Goal: Book appointment/travel/reservation

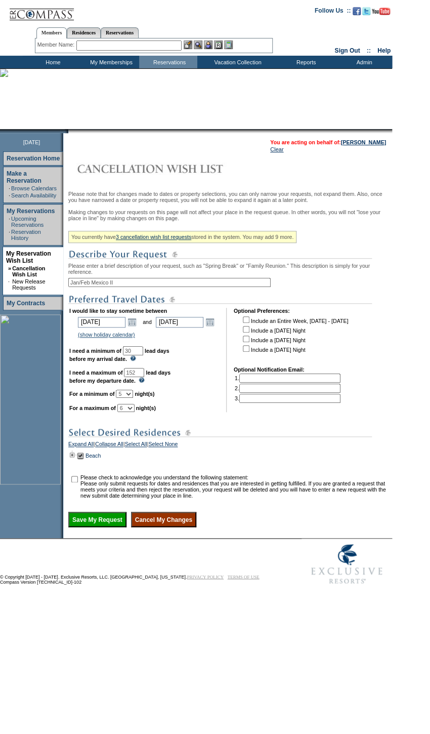
click at [136, 408] on td "I would like to stay sometime between [DATE] [DATE] Open the calendar popup. <<…" at bounding box center [144, 360] width 150 height 104
click at [133, 398] on select "1 2 3 4 5 6 7 8 9 10 11 12 13 14" at bounding box center [124, 394] width 17 height 8
select select "4"
click at [128, 398] on select "1 2 3 4 5 6 7 8 9 10 11 12 13 14" at bounding box center [124, 394] width 17 height 8
click at [83, 500] on table "Please check to acknowledge you understand the following statement: Please only…" at bounding box center [229, 486] width 322 height 26
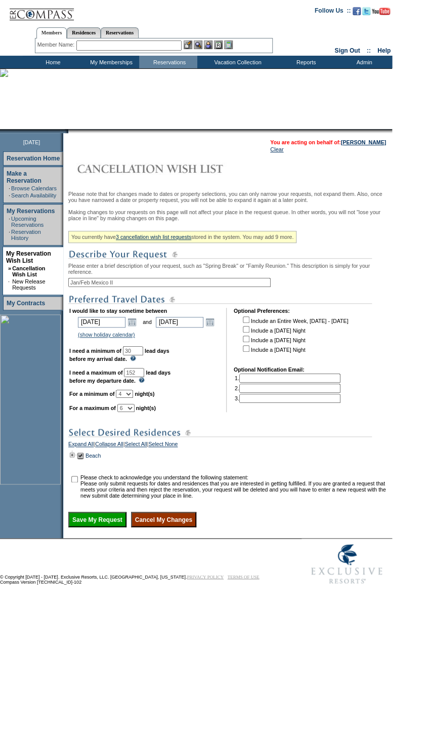
click at [76, 483] on input "checkbox" at bounding box center [74, 479] width 7 height 7
checkbox input "true"
click at [93, 527] on input "Save My Request" at bounding box center [97, 519] width 58 height 15
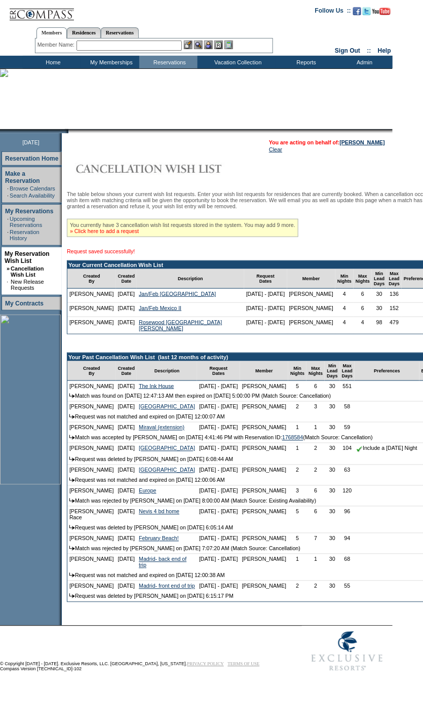
click at [135, 234] on link "» Click here to add a request" at bounding box center [104, 231] width 69 height 6
